Goal: Transaction & Acquisition: Purchase product/service

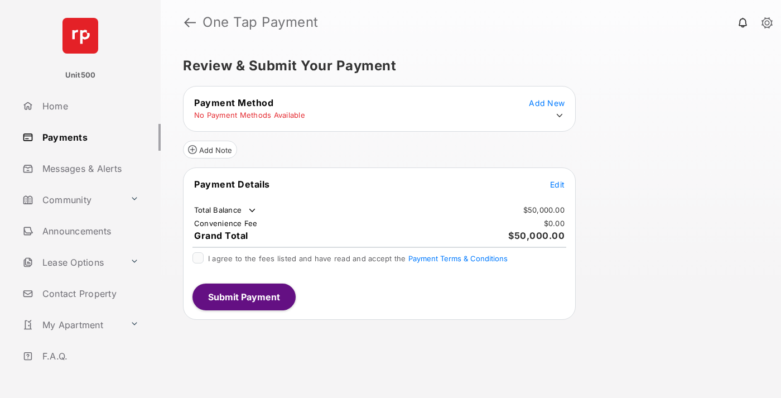
click at [557, 184] on span "Edit" at bounding box center [557, 184] width 14 height 9
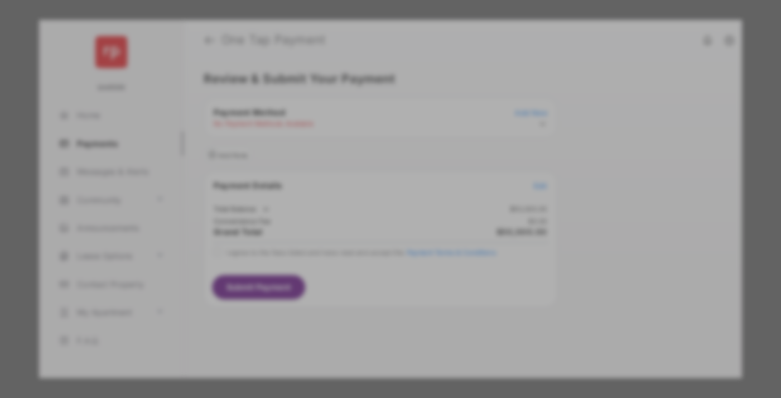
click at [370, 217] on div "Other Amount" at bounding box center [369, 224] width 181 height 19
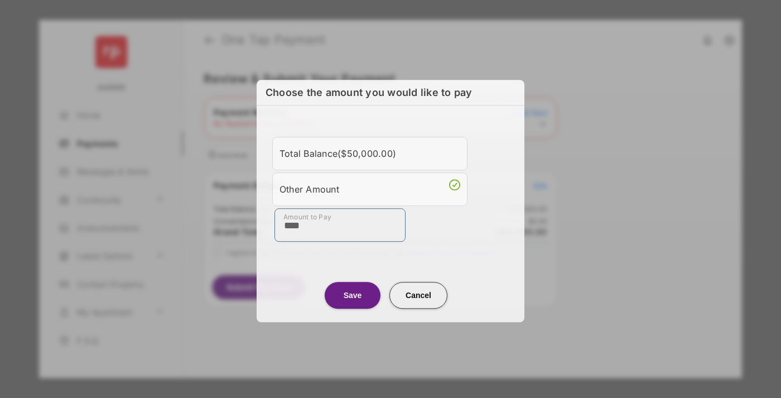
type input "****"
click at [352, 295] on button "Save" at bounding box center [353, 295] width 56 height 27
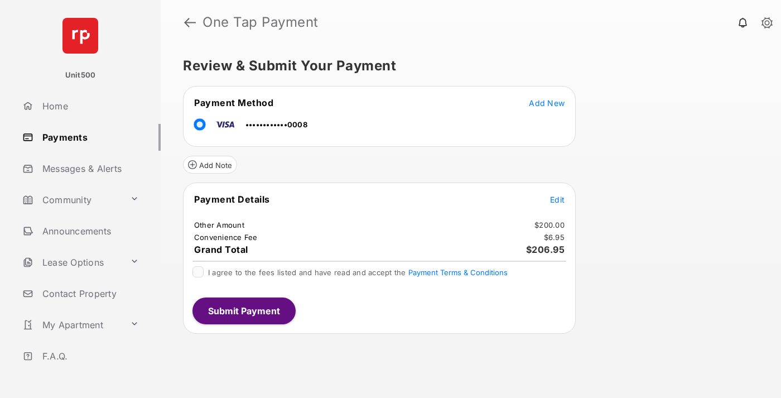
click at [557, 199] on span "Edit" at bounding box center [557, 199] width 14 height 9
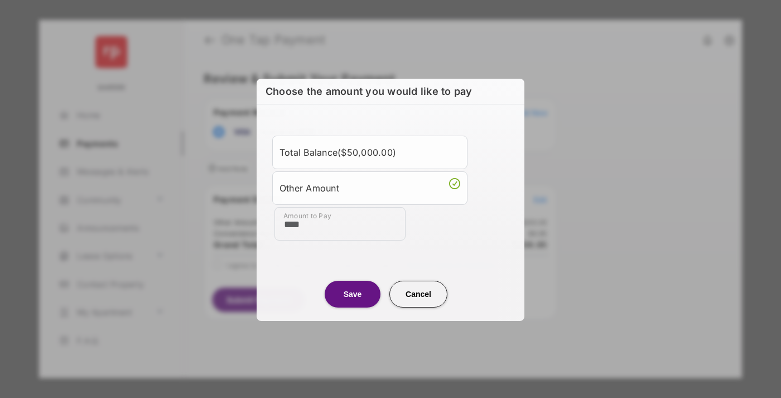
click at [352, 293] on button "Save" at bounding box center [353, 293] width 56 height 27
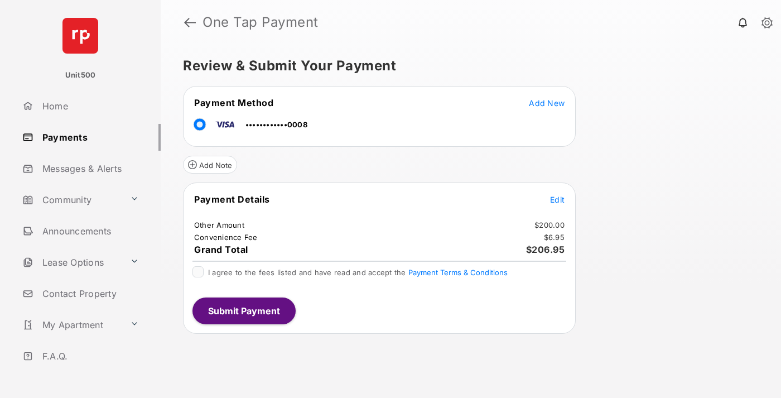
click at [243, 310] on button "Submit Payment" at bounding box center [243, 310] width 103 height 27
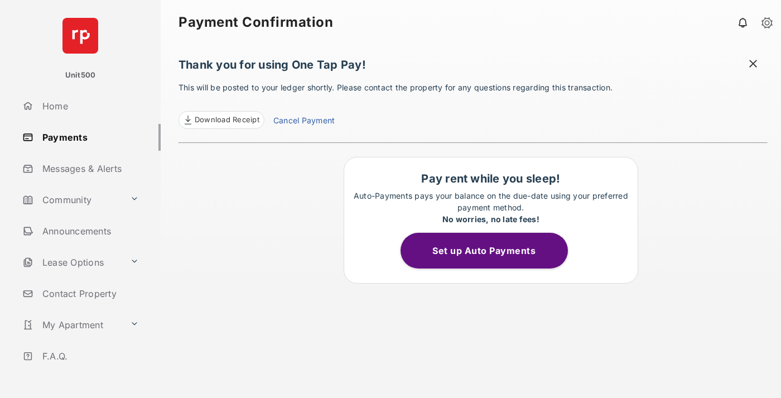
click at [753, 65] on span at bounding box center [752, 65] width 11 height 14
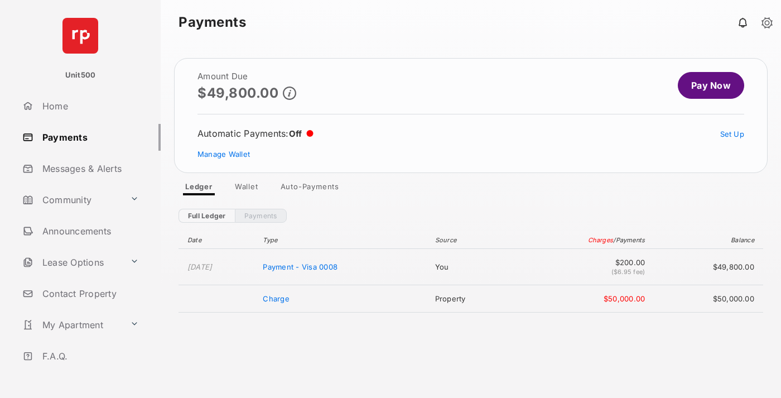
click at [224, 154] on link "Manage Wallet" at bounding box center [223, 153] width 52 height 9
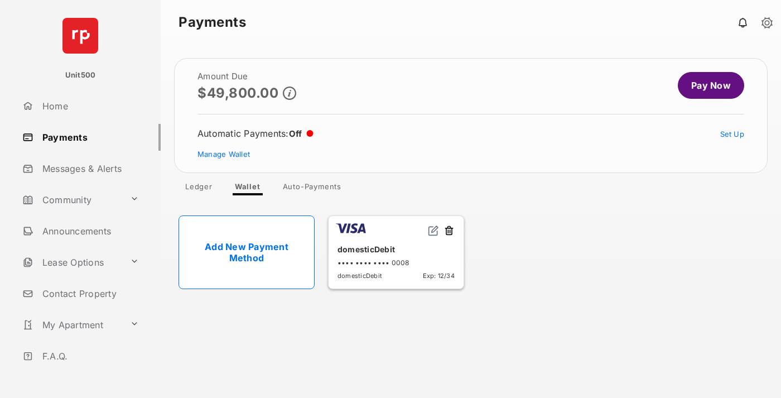
click at [449, 231] on button at bounding box center [448, 231] width 11 height 13
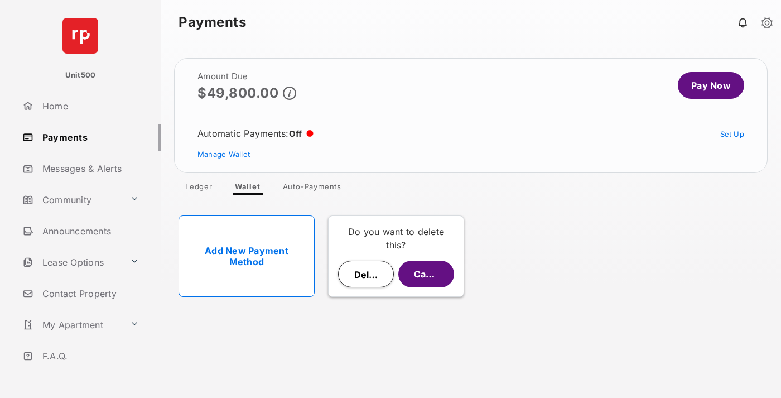
click at [366, 274] on button "Delete" at bounding box center [366, 273] width 56 height 27
